Goal: Book appointment/travel/reservation

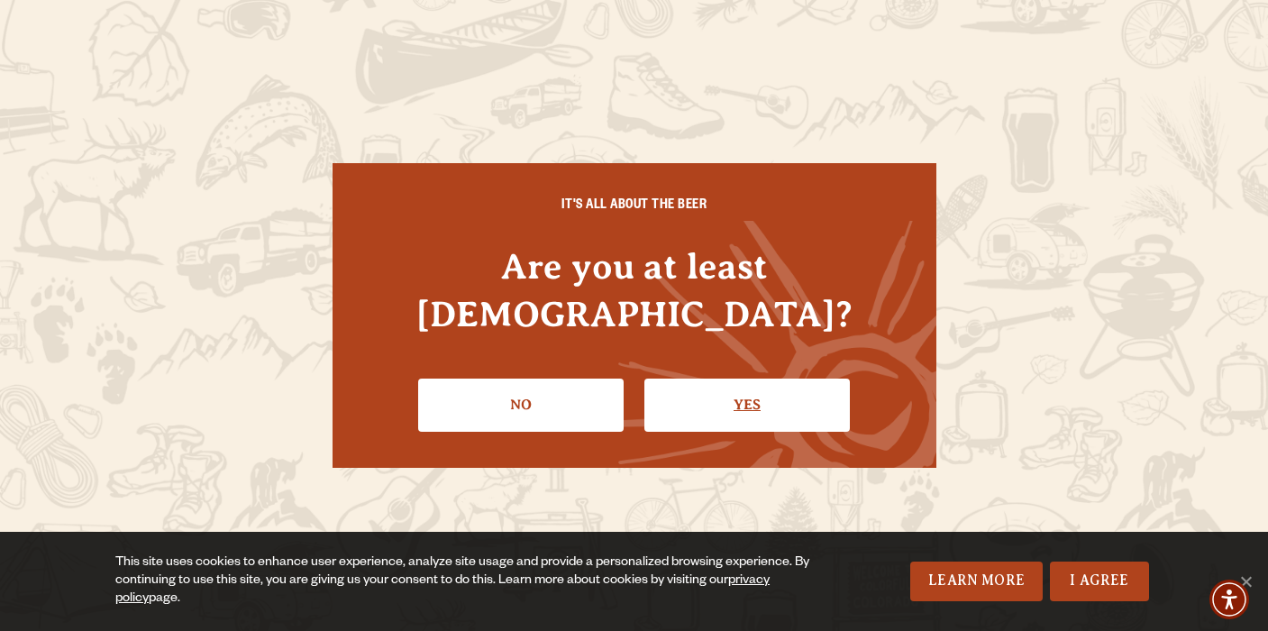
click at [786, 378] on link "Yes" at bounding box center [746, 404] width 205 height 52
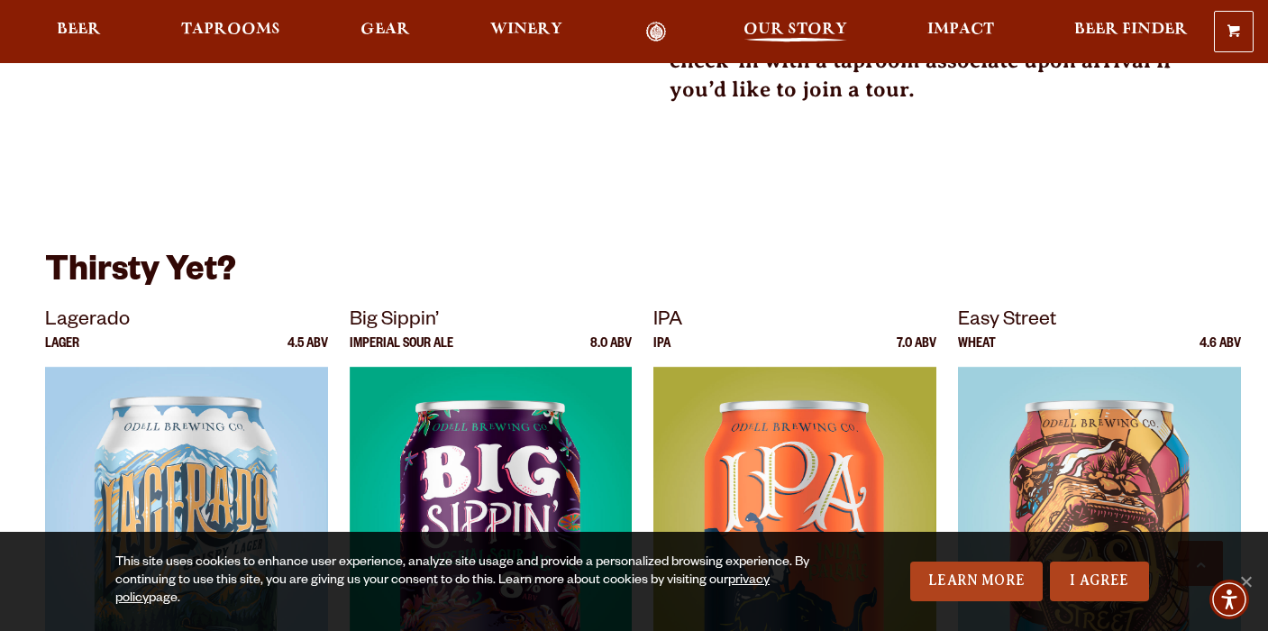
scroll to position [811, 0]
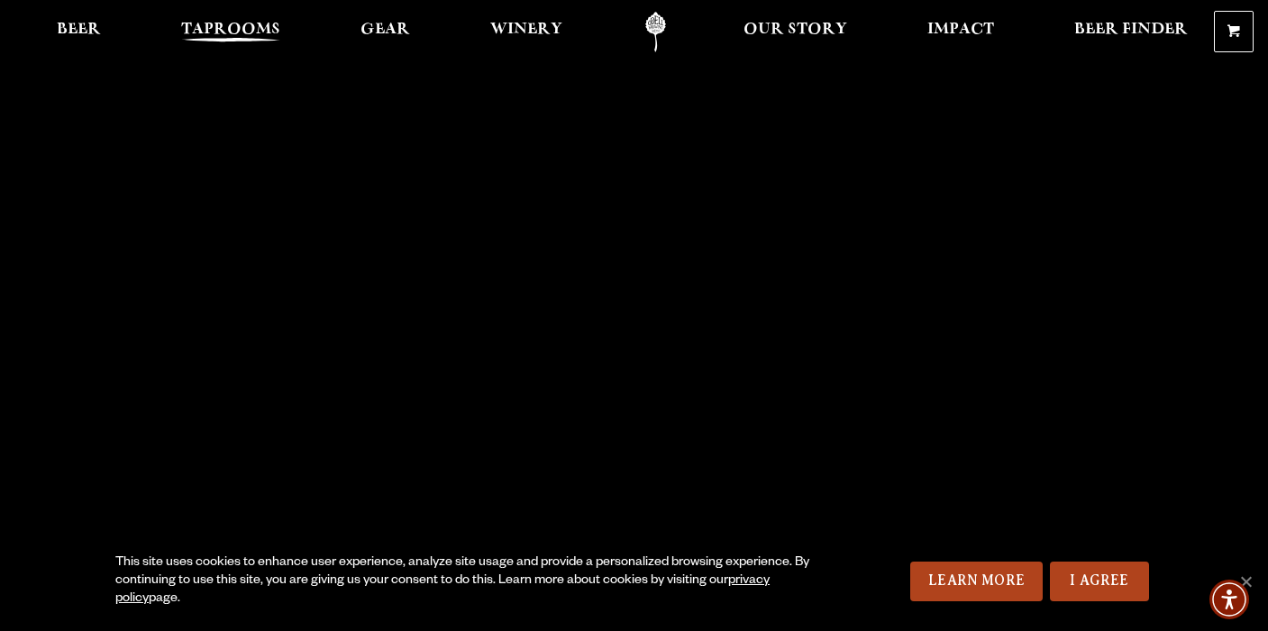
click at [224, 20] on link "Taprooms" at bounding box center [230, 32] width 123 height 41
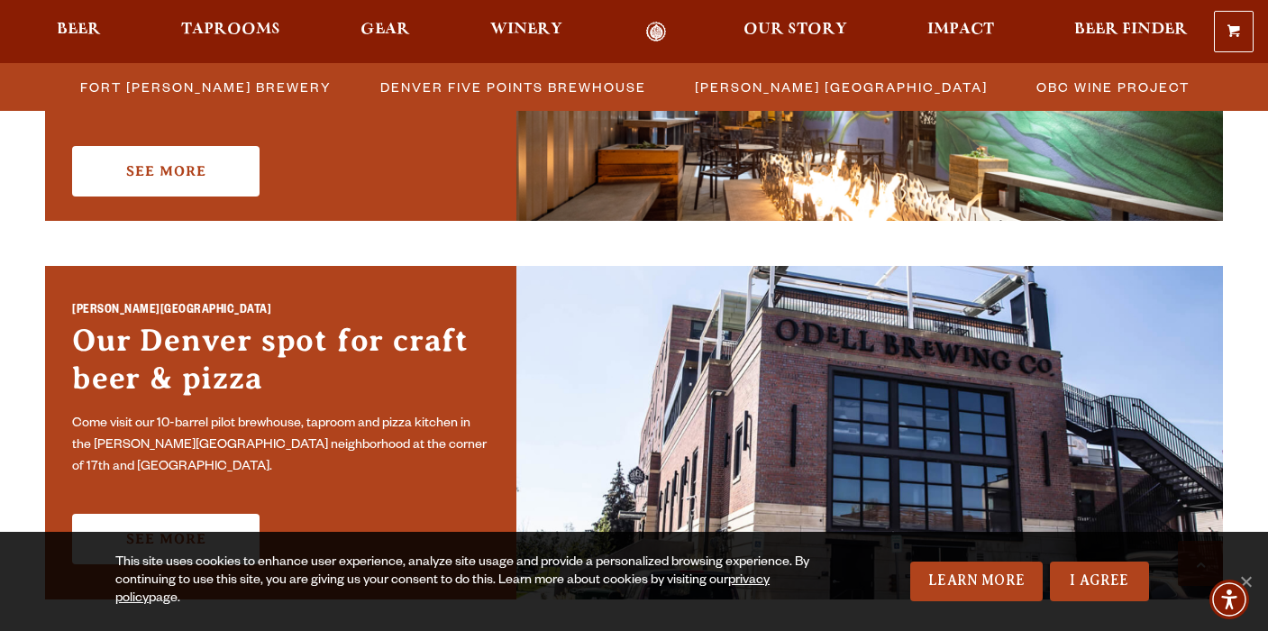
scroll to position [1169, 0]
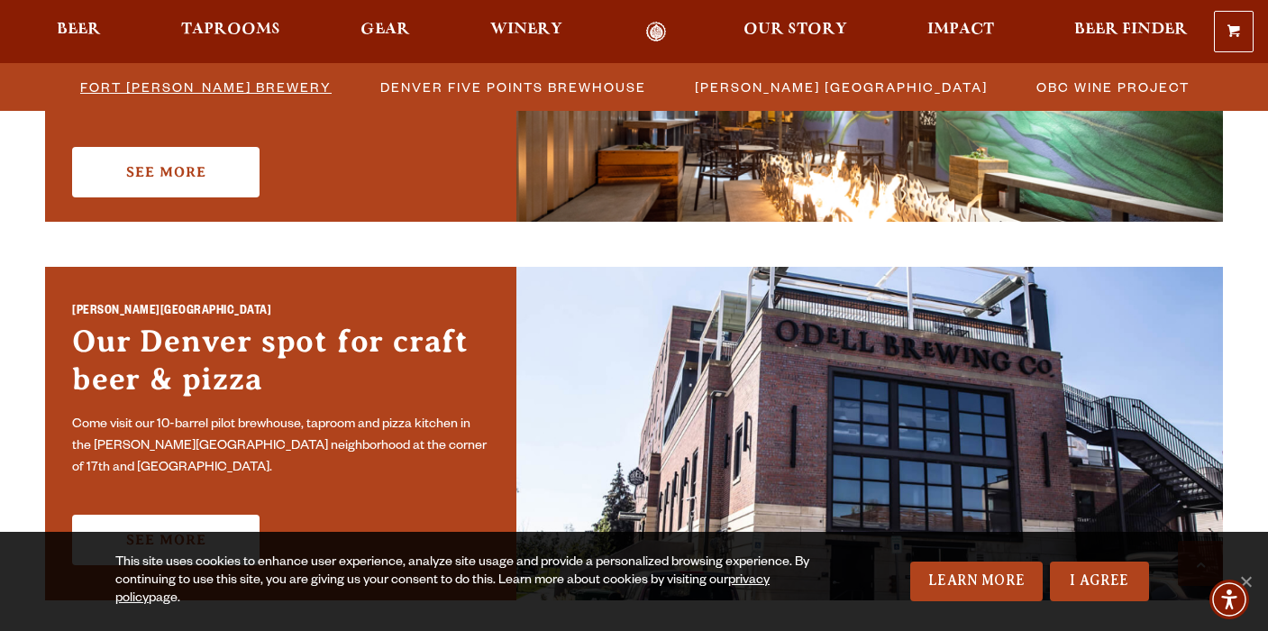
click at [233, 82] on span "Fort [PERSON_NAME] Brewery" at bounding box center [205, 87] width 251 height 26
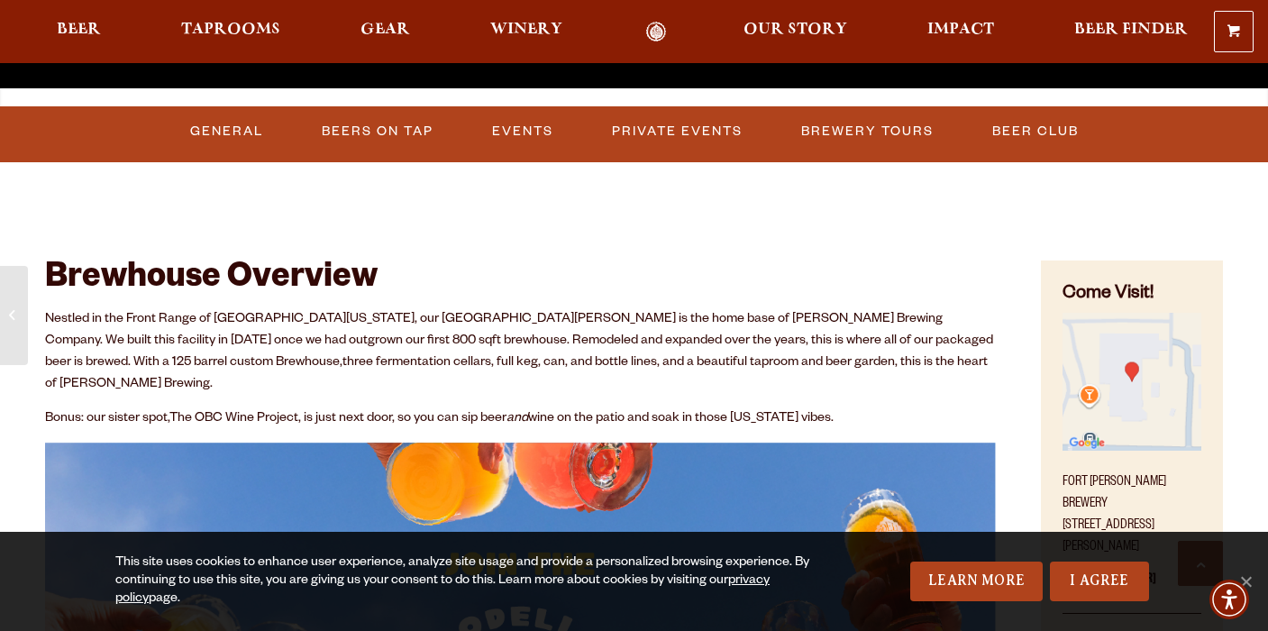
scroll to position [624, 0]
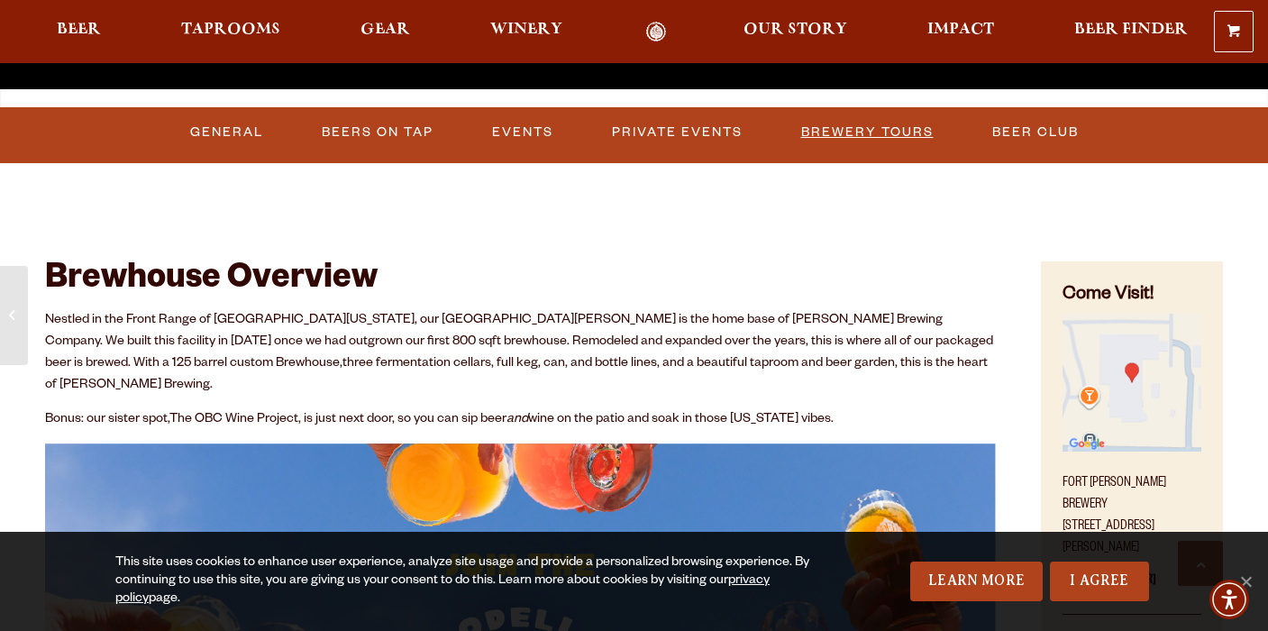
click at [866, 145] on link "Brewery Tours" at bounding box center [867, 132] width 147 height 41
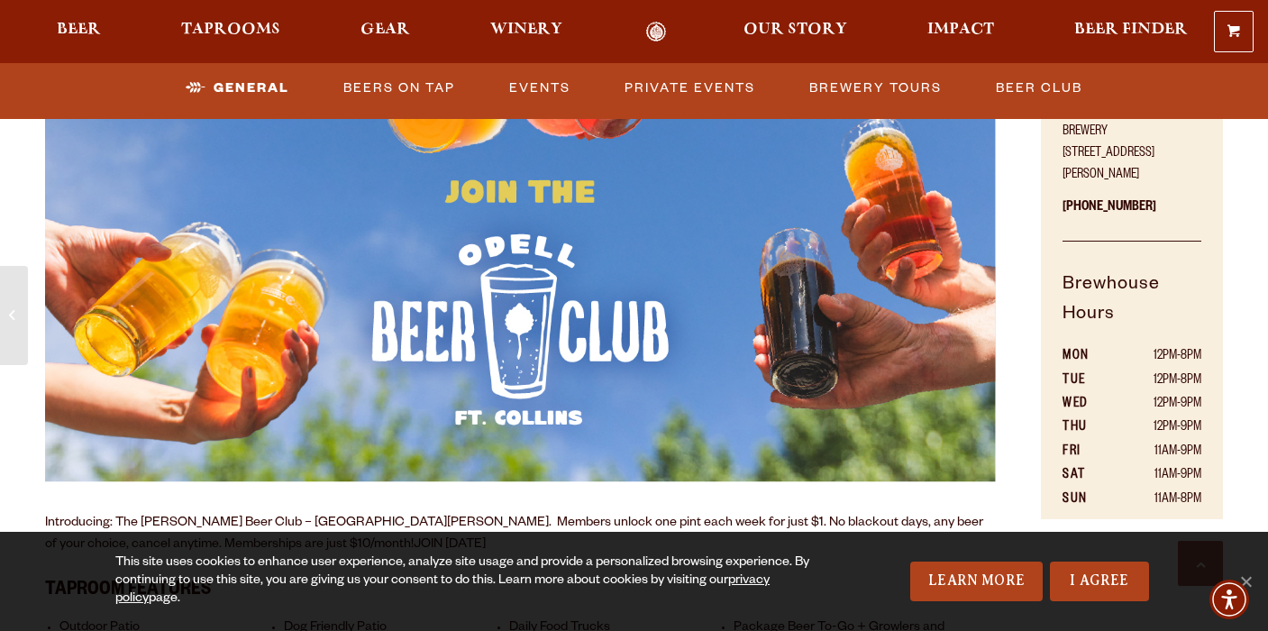
scroll to position [625, 0]
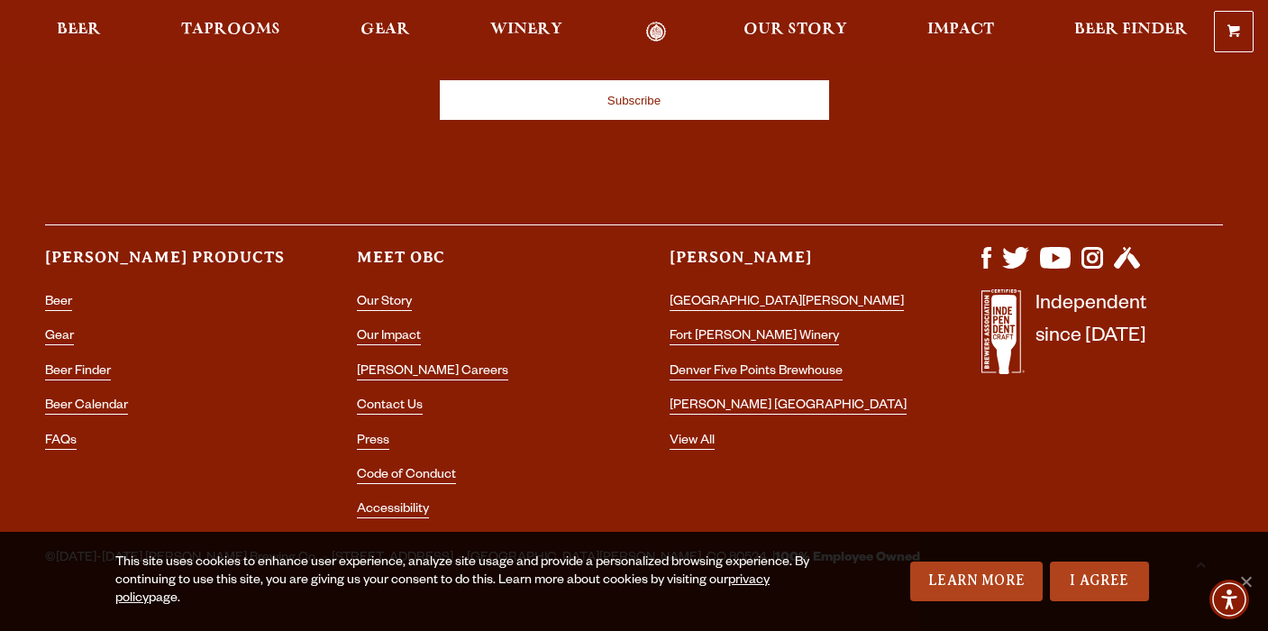
scroll to position [2609, 0]
